Goal: Task Accomplishment & Management: Manage account settings

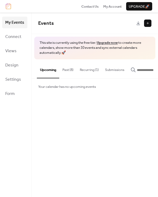
click at [51, 89] on span "Your calendar has no upcoming events" at bounding box center [67, 86] width 58 height 5
click at [91, 69] on button "Recurring (1)" at bounding box center [89, 68] width 25 height 18
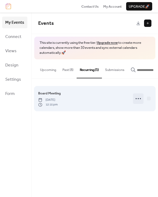
click at [137, 100] on icon at bounding box center [138, 98] width 8 height 8
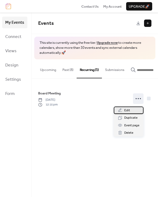
click at [128, 112] on span "Edit" at bounding box center [127, 110] width 6 height 5
